Goal: Find contact information: Find contact information

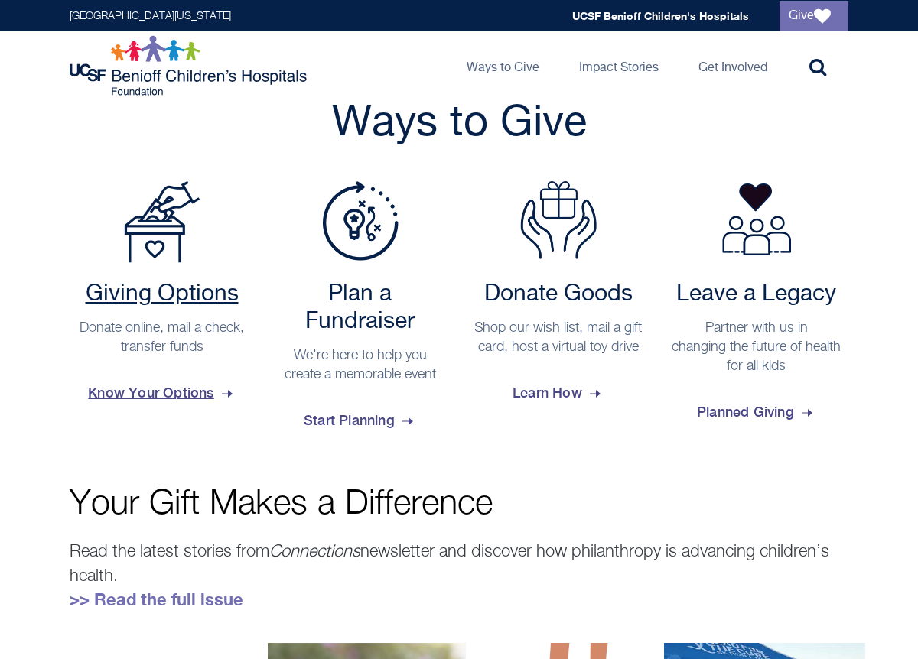
scroll to position [347, 0]
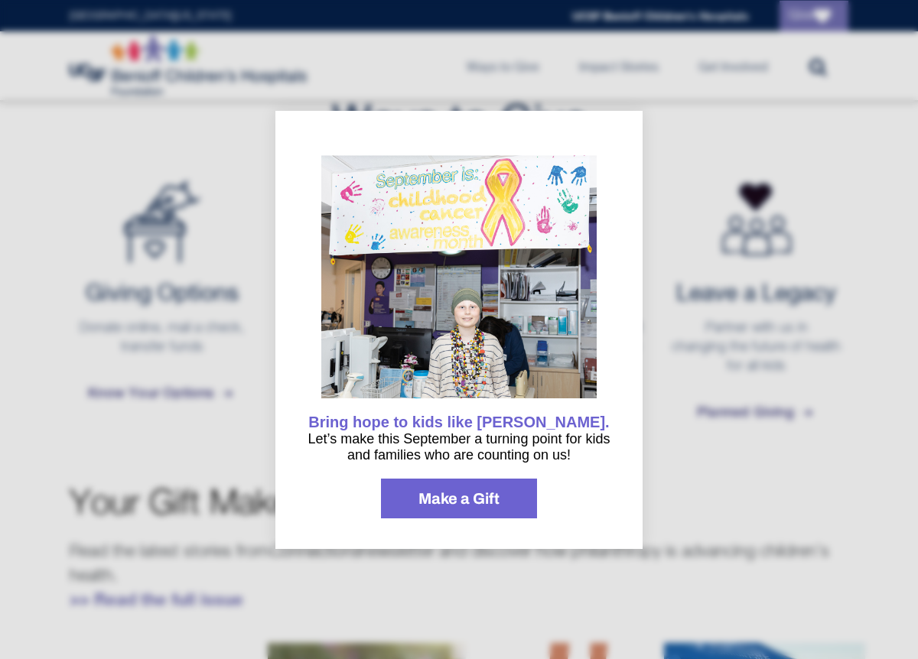
click at [566, 414] on div "Bring hope to kids like Elena. Let’s make this September a turning point for ki…" at bounding box center [459, 439] width 306 height 50
click at [749, 519] on div at bounding box center [459, 329] width 918 height 659
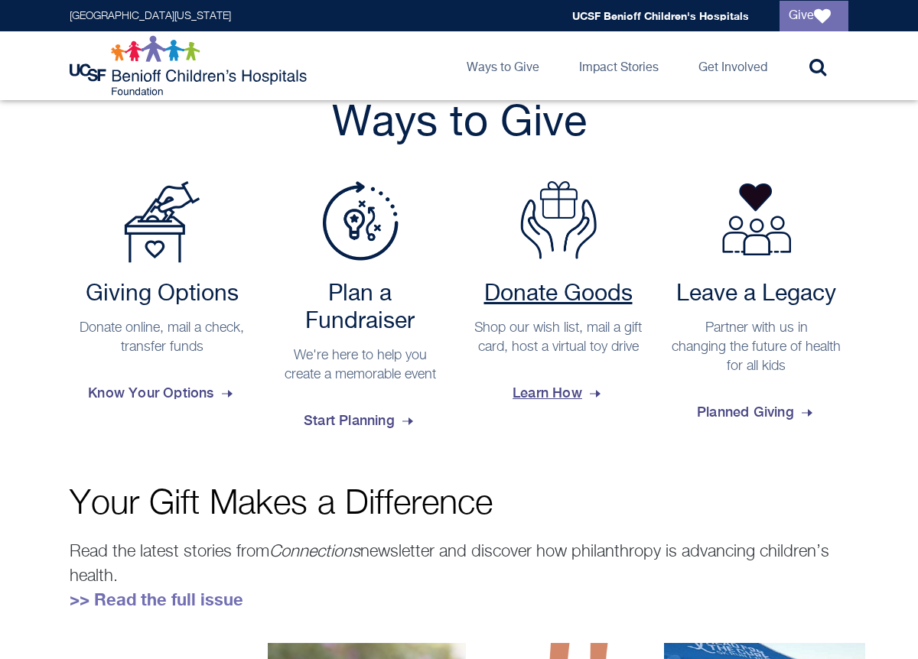
click at [550, 409] on span "Learn How" at bounding box center [558, 393] width 91 height 41
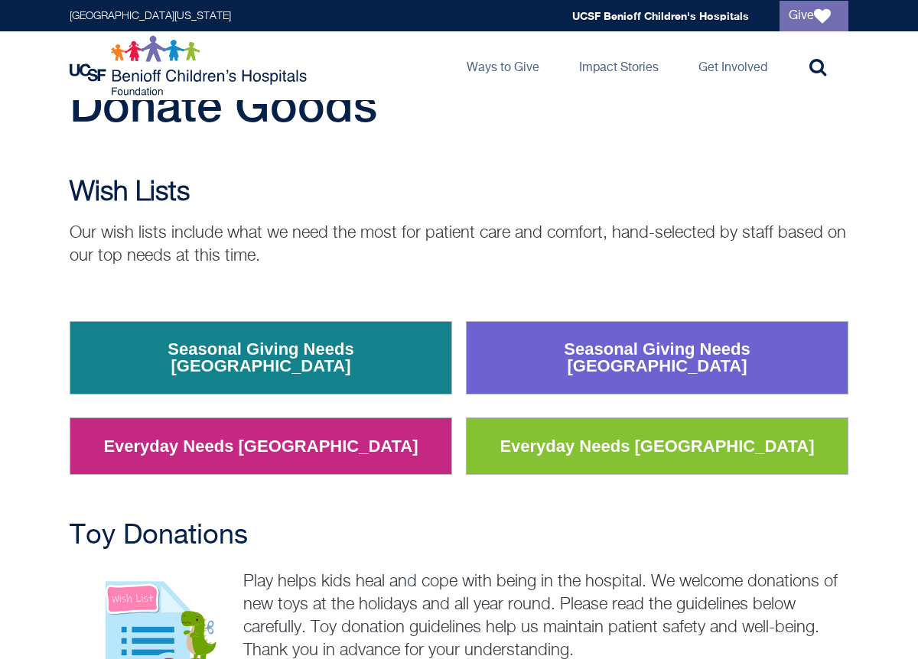
scroll to position [59, 0]
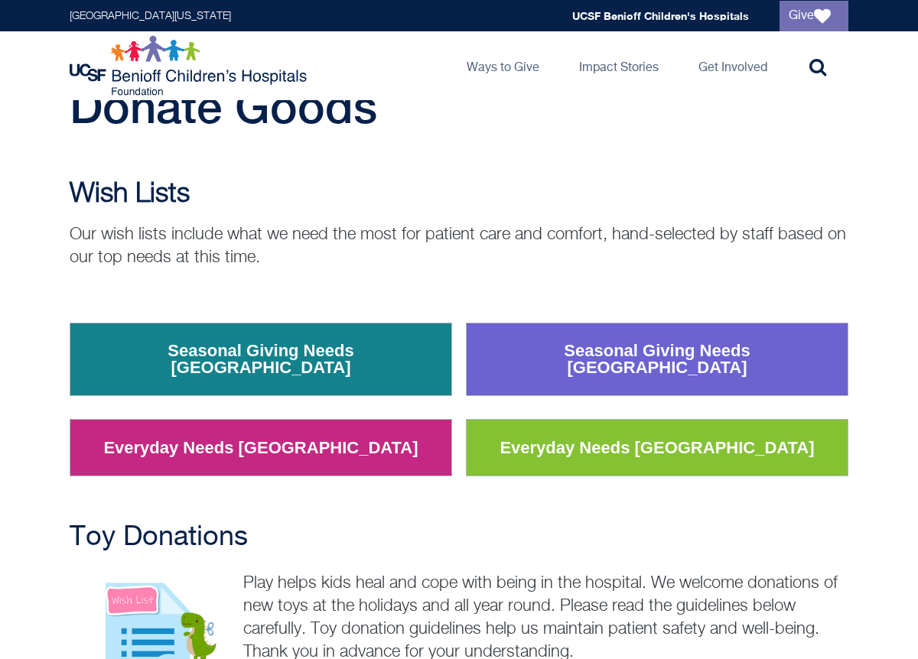
click at [538, 352] on link "Seasonal Giving Needs [GEOGRAPHIC_DATA]" at bounding box center [657, 359] width 366 height 57
click at [718, 428] on link "Everyday Needs [GEOGRAPHIC_DATA]" at bounding box center [656, 448] width 337 height 40
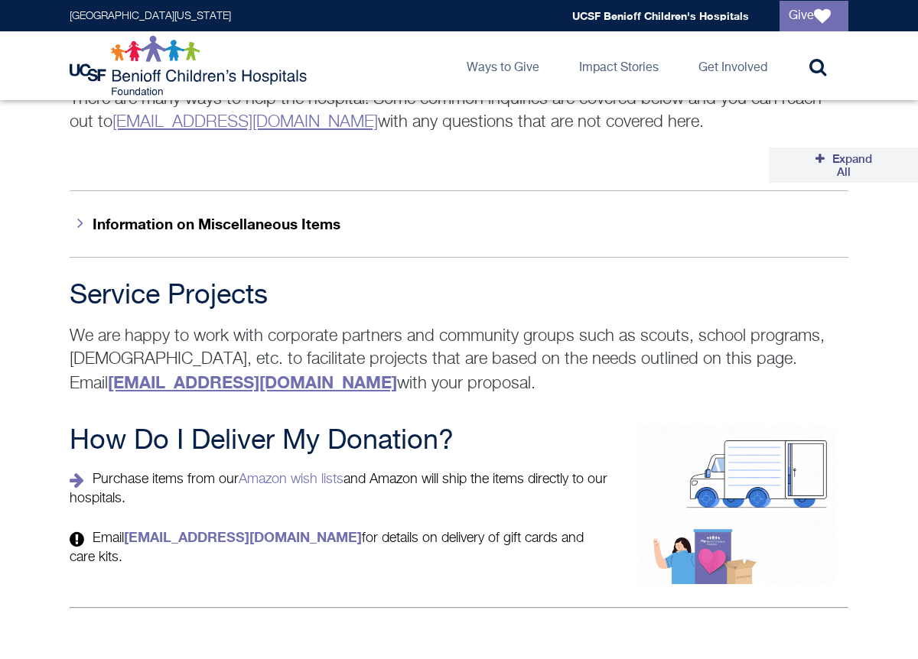
scroll to position [2576, 0]
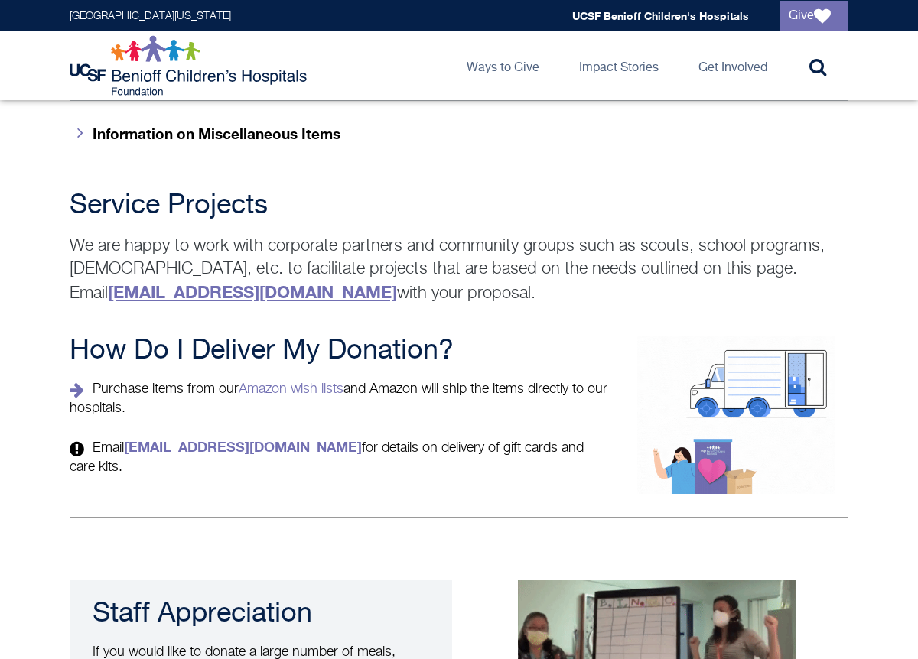
click at [237, 282] on strong "[EMAIL_ADDRESS][DOMAIN_NAME]" at bounding box center [252, 292] width 289 height 20
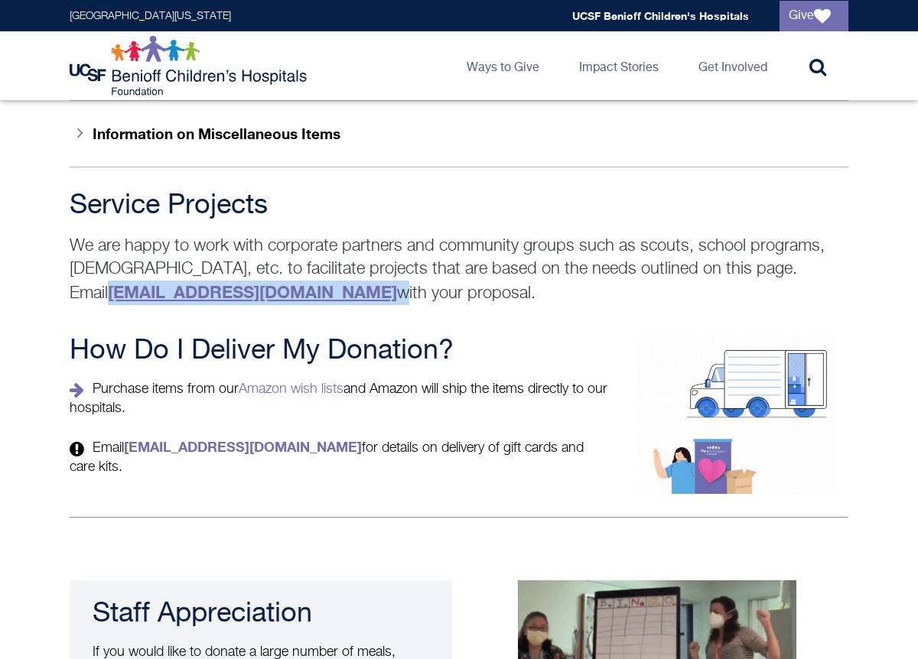
drag, startPoint x: 63, startPoint y: 257, endPoint x: 304, endPoint y: 255, distance: 241.0
click at [304, 255] on div "Service Projects We are happy to work with corporate partners and community gro…" at bounding box center [459, 247] width 806 height 115
copy p "[EMAIL_ADDRESS][DOMAIN_NAME]"
drag, startPoint x: 304, startPoint y: 255, endPoint x: 295, endPoint y: 151, distance: 104.4
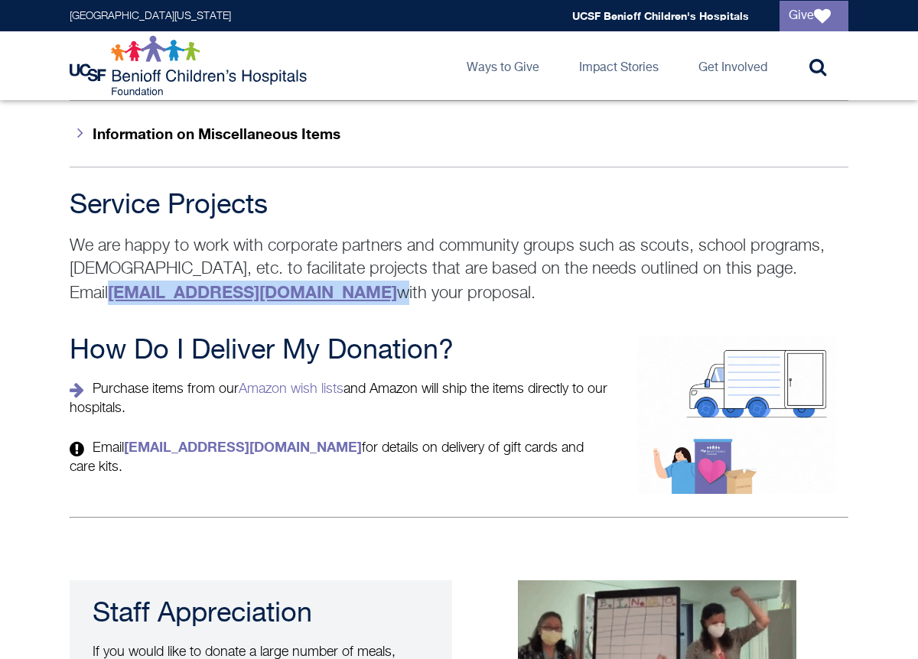
click at [304, 251] on p "We are happy to work with corporate partners and community groups such as scout…" at bounding box center [459, 270] width 779 height 70
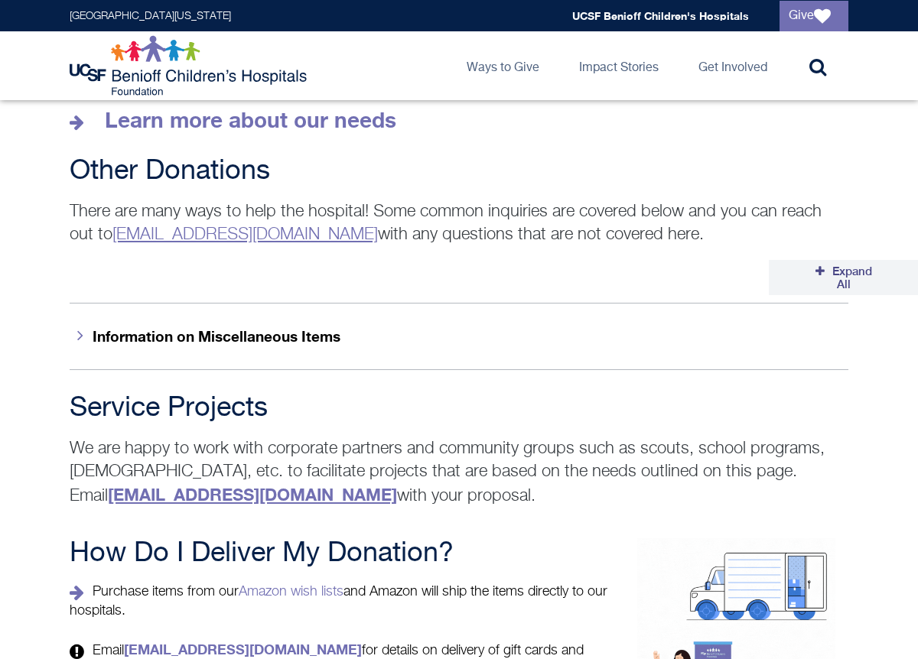
scroll to position [2375, 0]
